Goal: Obtain resource: Obtain resource

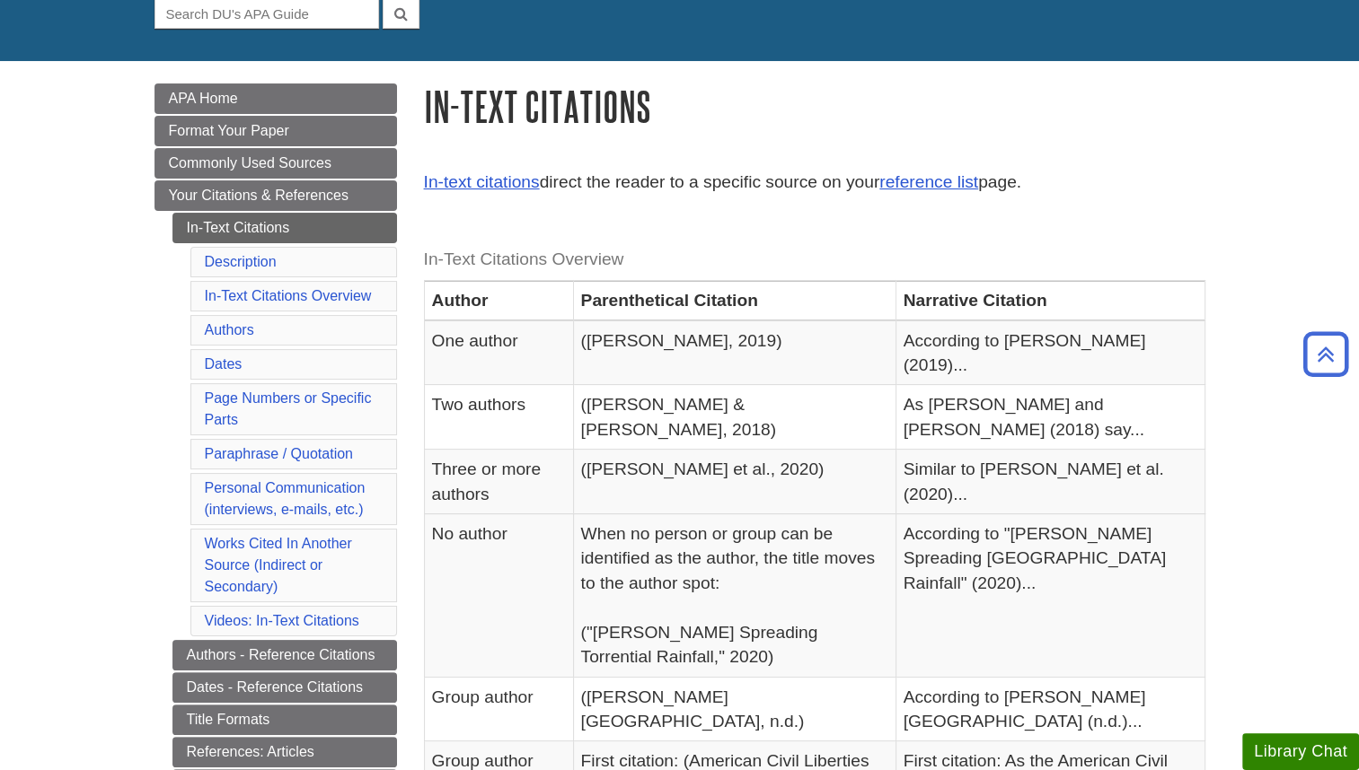
scroll to position [183, 0]
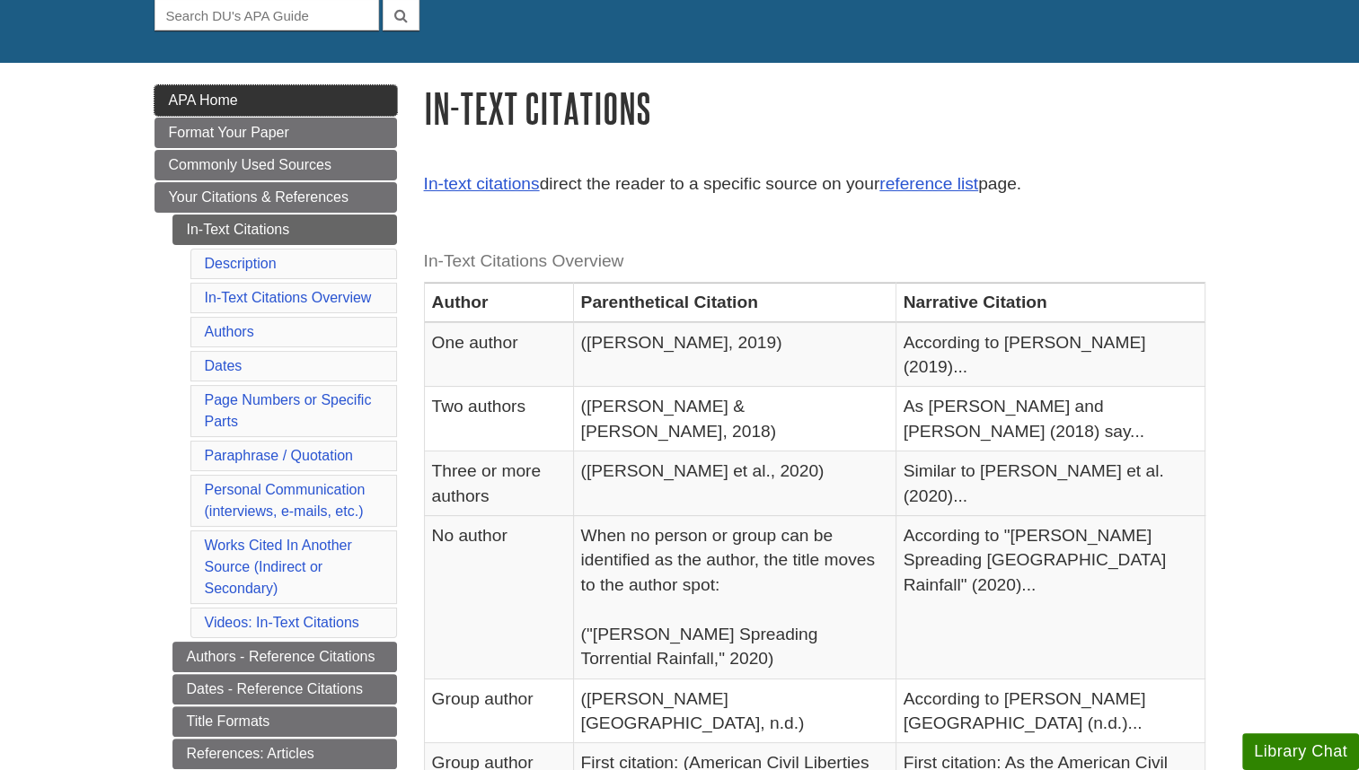
click at [286, 101] on link "APA Home" at bounding box center [275, 100] width 242 height 31
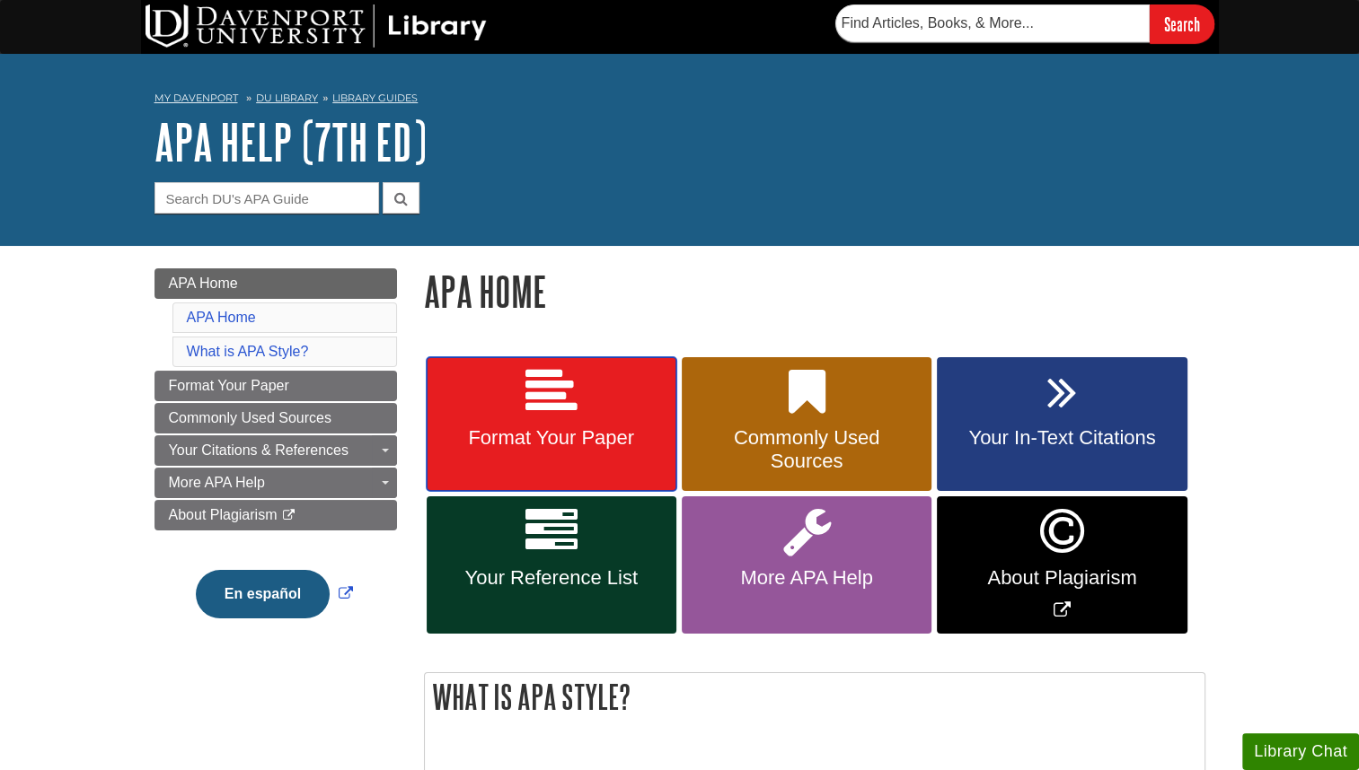
click at [542, 457] on link "Format Your Paper" at bounding box center [551, 424] width 250 height 135
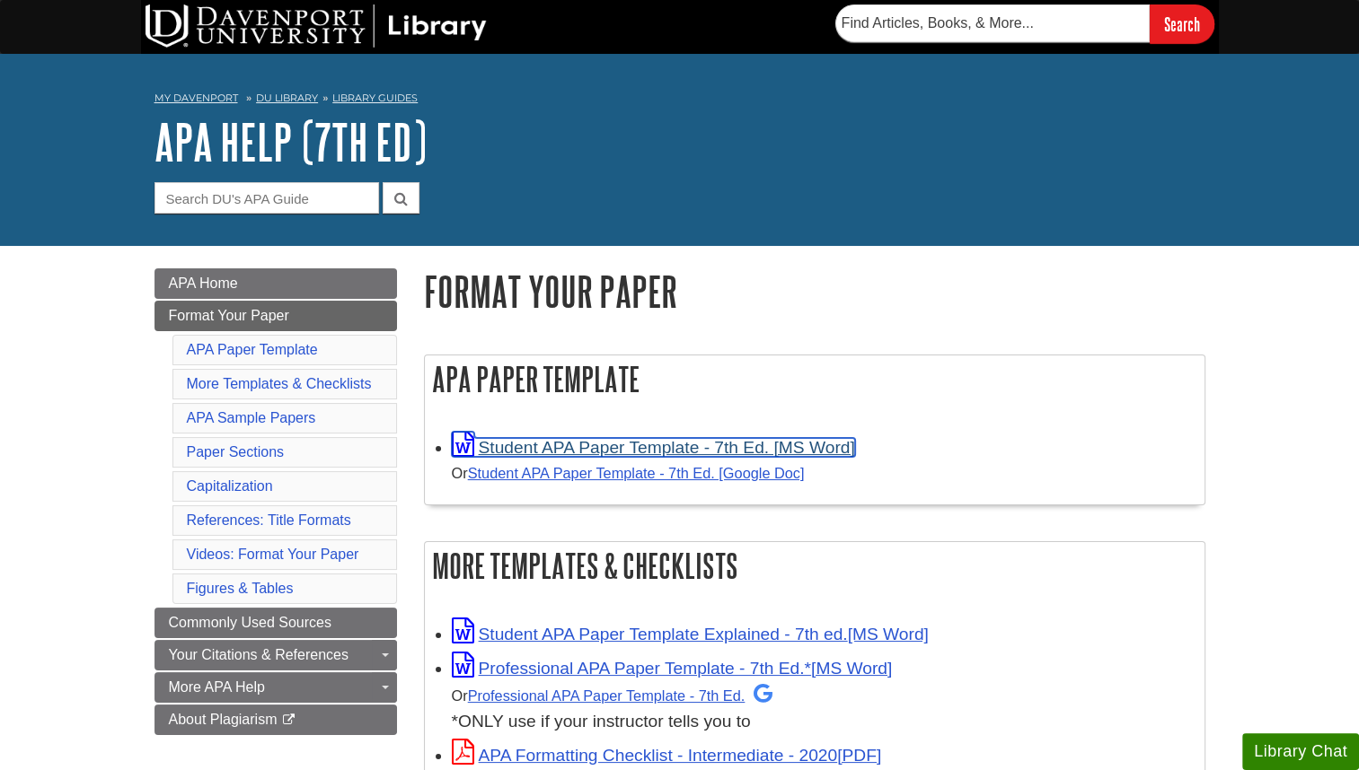
click at [570, 447] on link "Student APA Paper Template - 7th Ed. [MS Word]" at bounding box center [653, 447] width 403 height 19
